Goal: Task Accomplishment & Management: Manage account settings

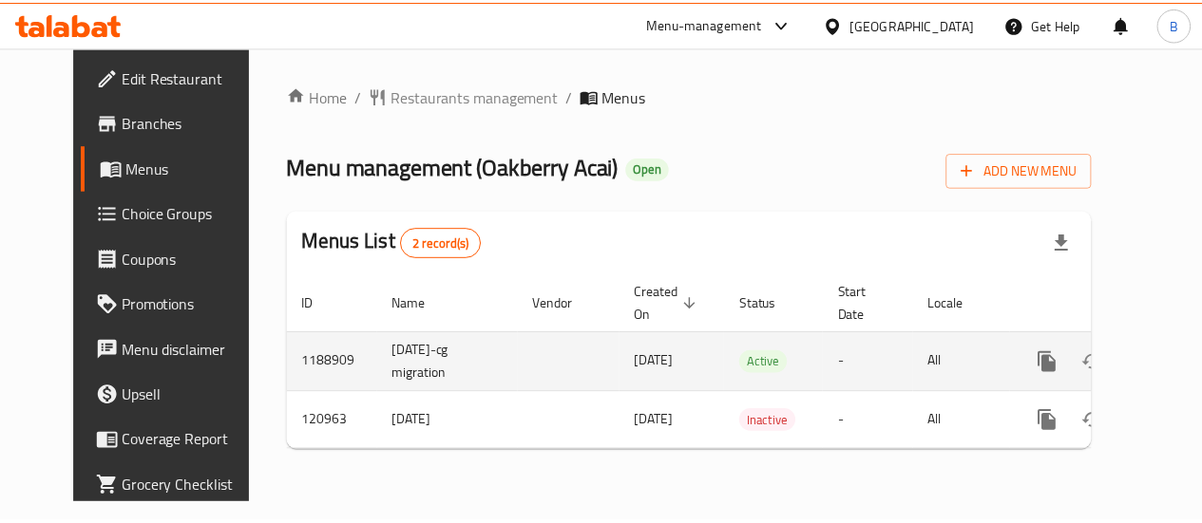
scroll to position [0, 7]
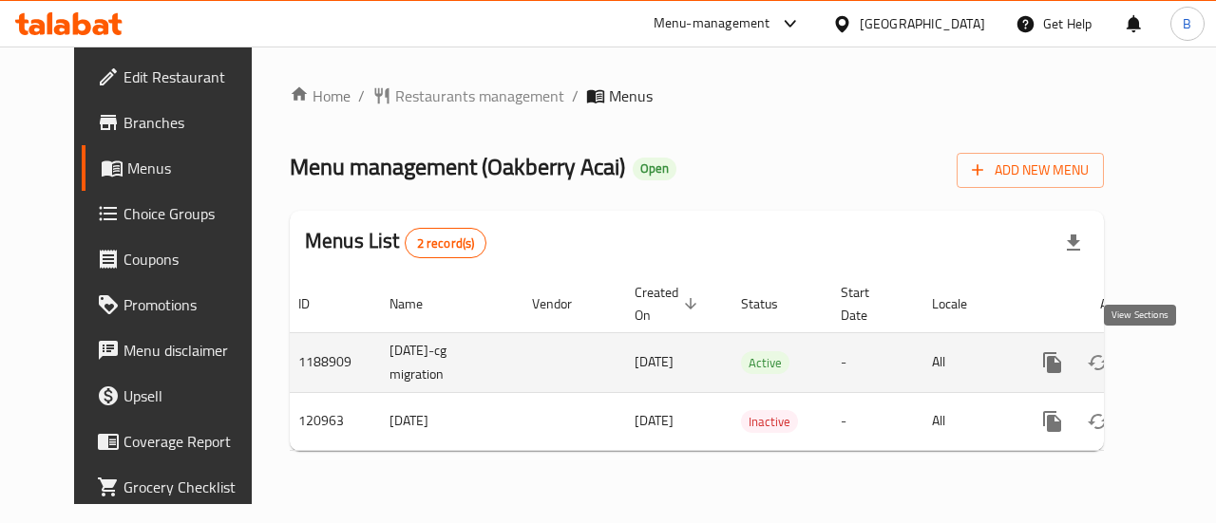
click at [1181, 366] on icon "enhanced table" at bounding box center [1189, 362] width 17 height 17
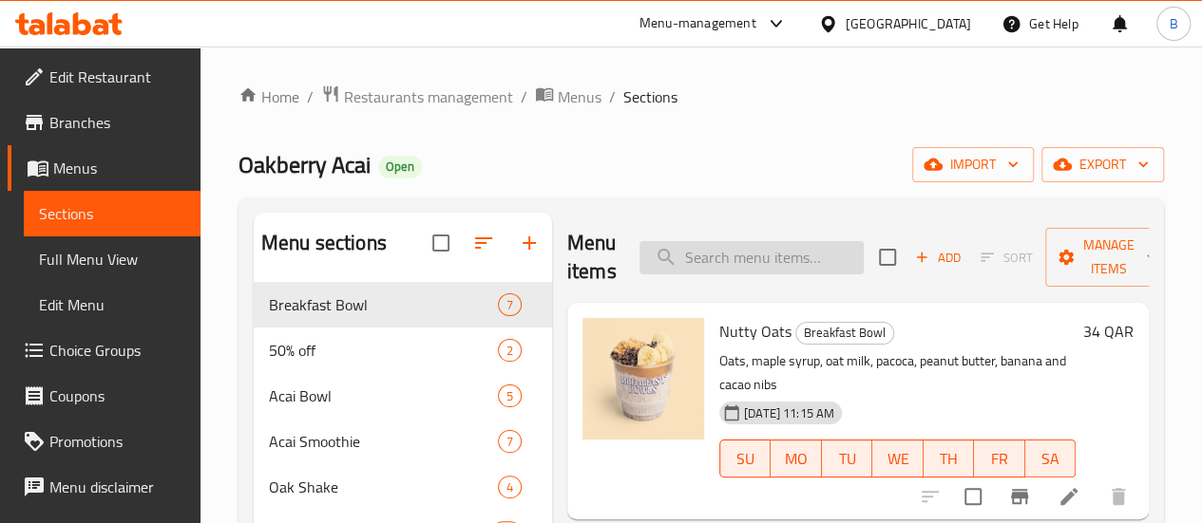
drag, startPoint x: 682, startPoint y: 238, endPoint x: 689, endPoint y: 257, distance: 20.1
click at [689, 257] on div "Menu items Add Sort Manage items" at bounding box center [857, 258] width 581 height 90
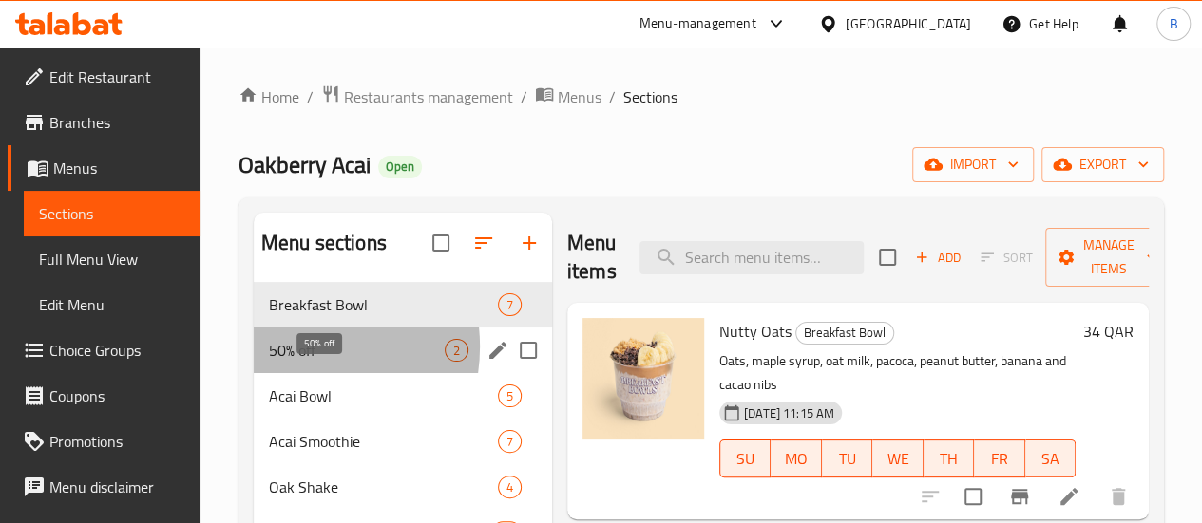
click at [291, 362] on span "50% off" at bounding box center [357, 350] width 176 height 23
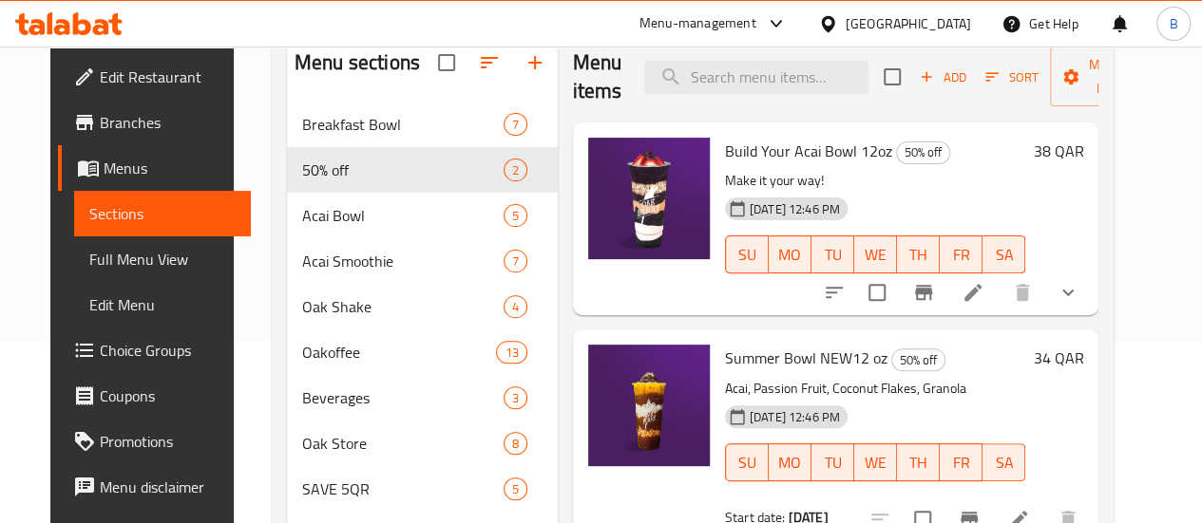
scroll to position [108, 0]
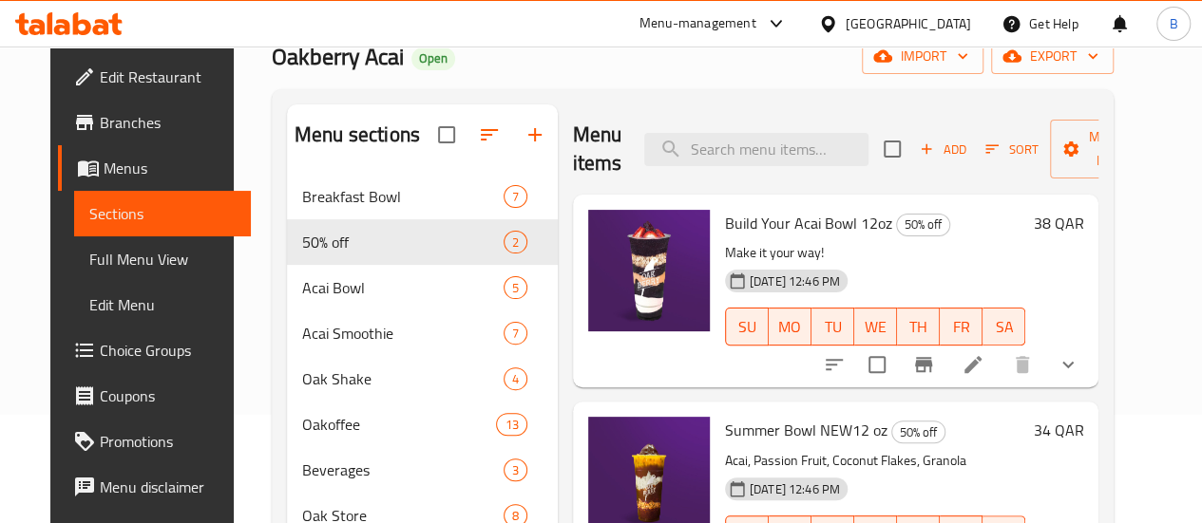
click at [725, 227] on span "Build Your Acai Bowl 12oz" at bounding box center [808, 223] width 167 height 28
copy h6 "Build Your Acai Bowl 12oz"
